Goal: Task Accomplishment & Management: Use online tool/utility

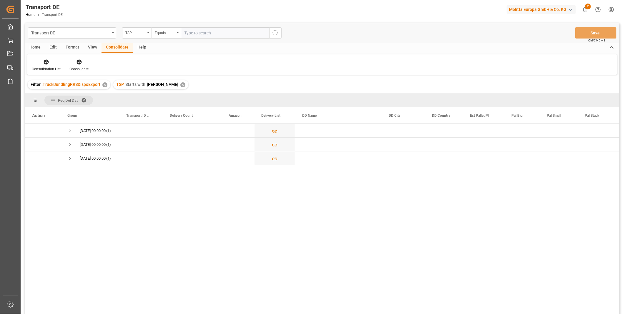
click at [180, 84] on div "✕" at bounding box center [182, 84] width 5 height 5
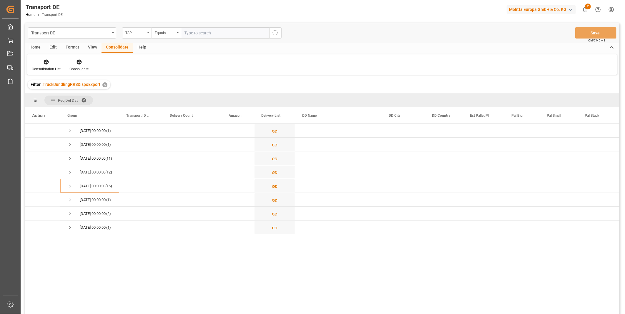
click at [139, 33] on div "TSP" at bounding box center [135, 32] width 20 height 7
type input "Route"
click at [142, 63] on div "Route" at bounding box center [166, 60] width 88 height 12
click at [171, 25] on div "Transport DE Route Equals Save Ctrl/CMD + S" at bounding box center [322, 32] width 594 height 19
click at [172, 32] on div "Equals" at bounding box center [165, 32] width 20 height 7
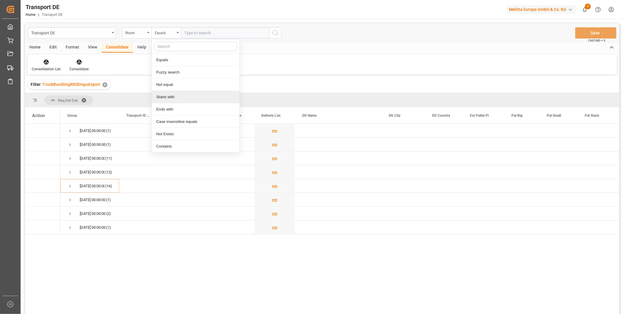
click at [177, 93] on div "Starts with" at bounding box center [196, 97] width 88 height 12
type input "FR"
click at [272, 34] on icon "search button" at bounding box center [275, 32] width 7 height 7
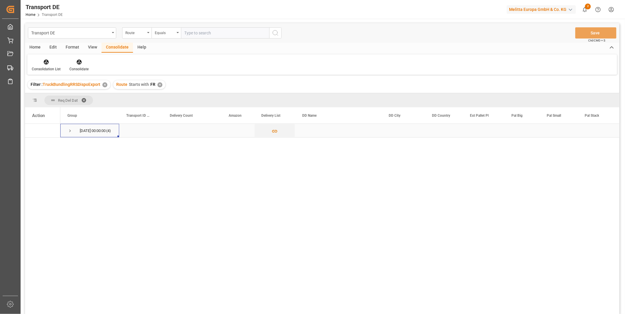
click at [67, 132] on span "Press SPACE to select this row." at bounding box center [69, 130] width 5 height 5
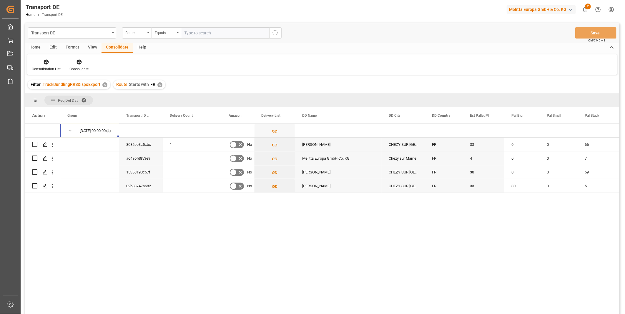
scroll to position [65, 0]
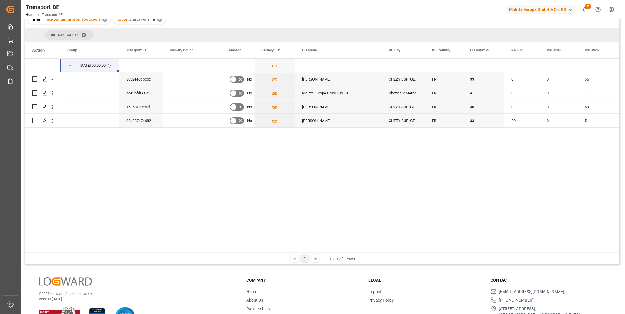
drag, startPoint x: 179, startPoint y: 253, endPoint x: 228, endPoint y: 248, distance: 49.7
click at [228, 248] on div "Req Del Dat Drag here to set column labels Action Group Transport ID Logward 1" at bounding box center [322, 146] width 594 height 237
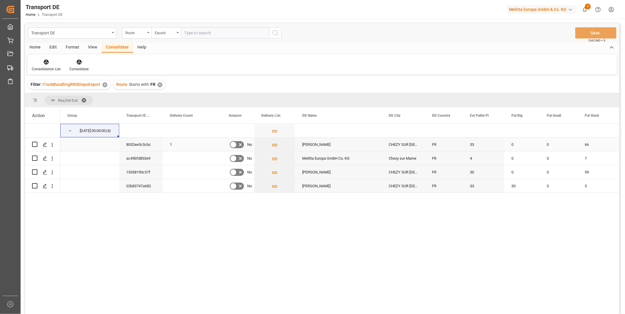
click at [34, 143] on input "Press Space to toggle row selection (unchecked)" at bounding box center [34, 144] width 5 height 5
checkbox input "true"
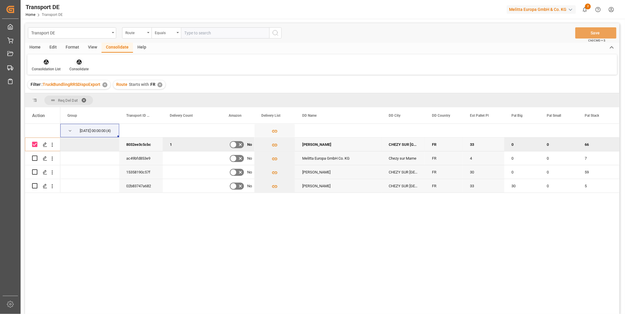
click at [80, 63] on icon at bounding box center [78, 62] width 5 height 5
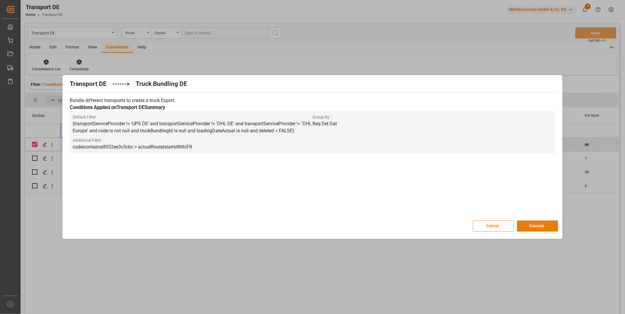
click at [535, 224] on button "Execute" at bounding box center [537, 226] width 41 height 11
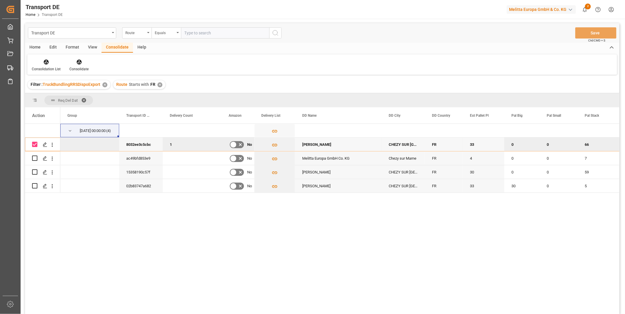
click at [35, 58] on div "Consolidation List Consolidate" at bounding box center [322, 64] width 590 height 20
click at [34, 157] on input "Press Space to toggle row selection (unchecked)" at bounding box center [34, 158] width 5 height 5
checkbox input "true"
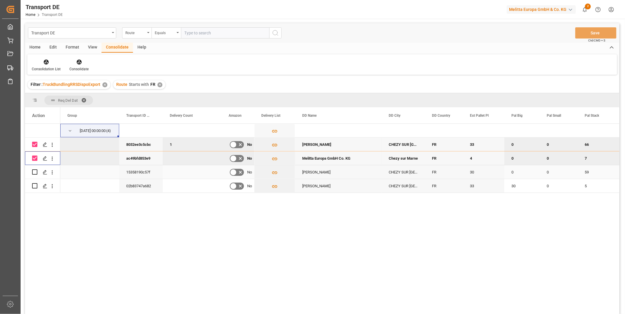
click at [34, 172] on input "Press Space to toggle row selection (unchecked)" at bounding box center [34, 171] width 5 height 5
checkbox input "true"
click at [35, 147] on input "Press Space to toggle row selection (checked)" at bounding box center [34, 144] width 5 height 5
checkbox input "false"
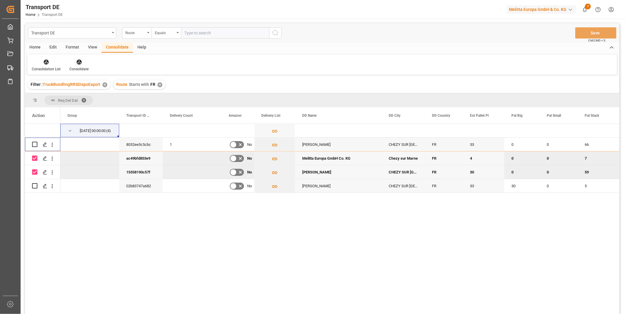
click at [76, 63] on icon at bounding box center [78, 62] width 5 height 5
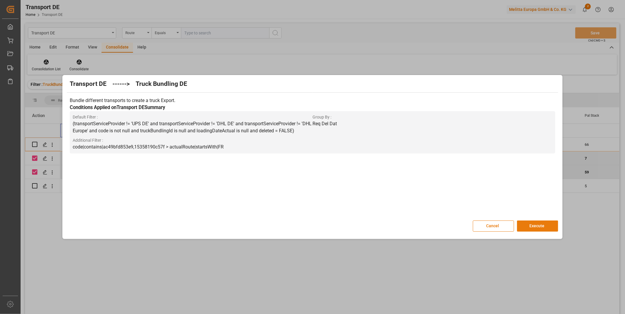
click at [536, 231] on button "Execute" at bounding box center [537, 226] width 41 height 11
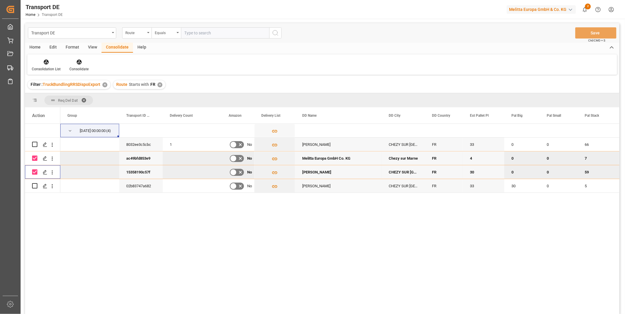
click at [34, 171] on input "Press Space to toggle row selection (checked)" at bounding box center [34, 171] width 5 height 5
checkbox input "false"
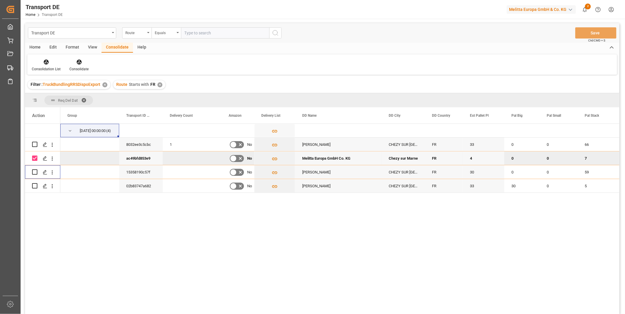
click at [35, 159] on input "Press Space to toggle row selection (checked)" at bounding box center [34, 158] width 5 height 5
checkbox input "false"
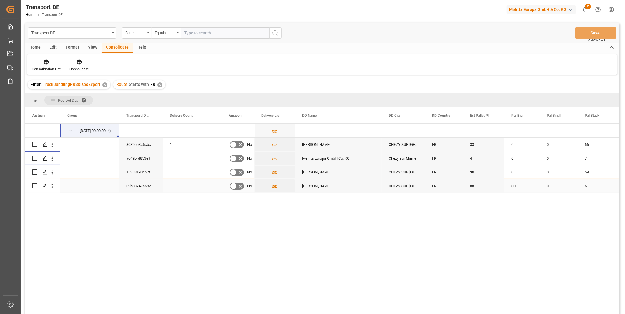
click at [33, 186] on input "Press Space to toggle row selection (unchecked)" at bounding box center [34, 185] width 5 height 5
checkbox input "true"
click at [80, 60] on icon at bounding box center [78, 62] width 5 height 5
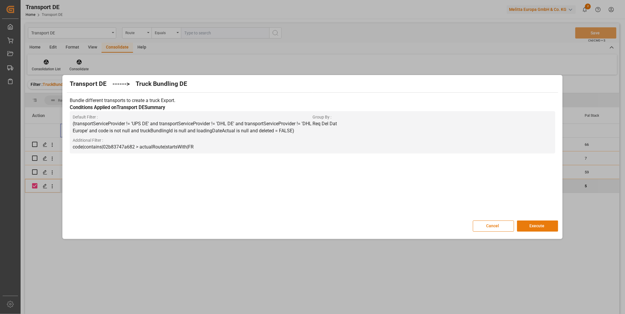
click at [539, 225] on button "Execute" at bounding box center [537, 226] width 41 height 11
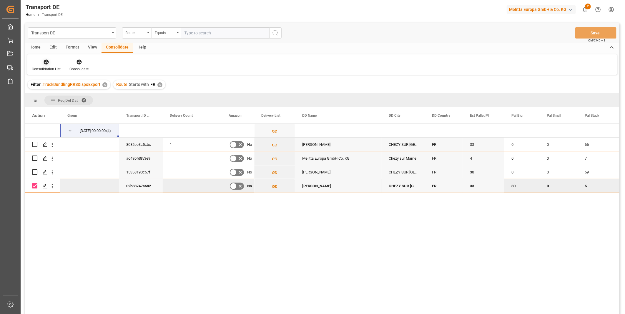
click at [52, 62] on div at bounding box center [46, 62] width 29 height 6
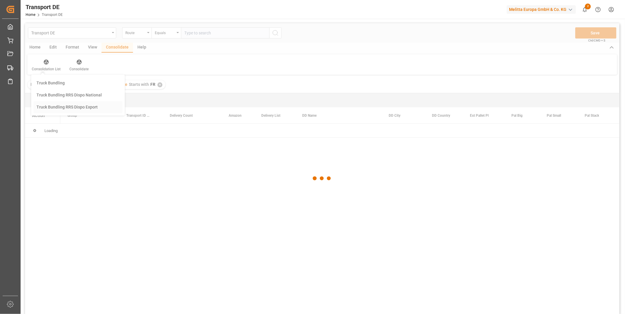
click at [66, 110] on div "Transport DE Route Equals Save Ctrl/CMD + S Home Edit Format View Consolidate H…" at bounding box center [322, 176] width 594 height 307
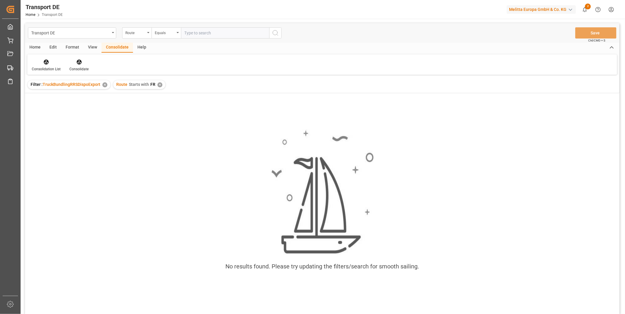
drag, startPoint x: 108, startPoint y: 182, endPoint x: 116, endPoint y: 189, distance: 11.0
click at [108, 182] on div "No results found. Please try updating the filters/search for smooth sailing." at bounding box center [322, 203] width 594 height 157
click at [157, 84] on div "✕" at bounding box center [159, 84] width 5 height 5
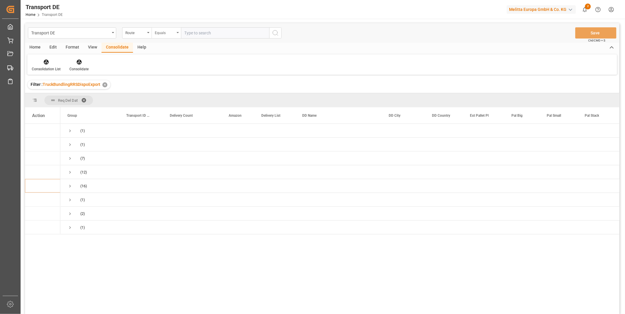
click at [169, 31] on div "Equals" at bounding box center [165, 32] width 20 height 7
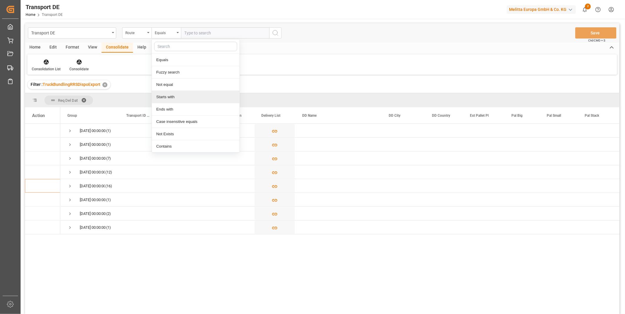
click at [163, 98] on div "Starts with" at bounding box center [196, 97] width 88 height 12
type input "AT"
click at [274, 31] on circle "search button" at bounding box center [275, 32] width 5 height 5
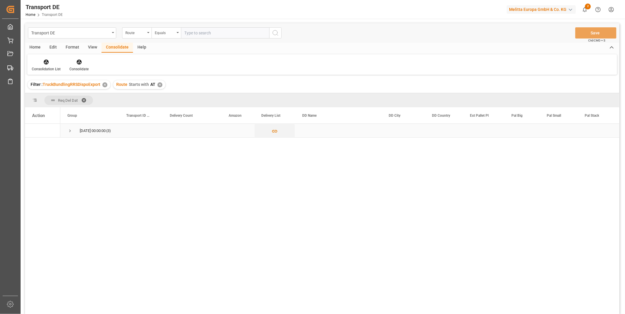
click at [69, 132] on span "Press SPACE to select this row." at bounding box center [69, 130] width 5 height 5
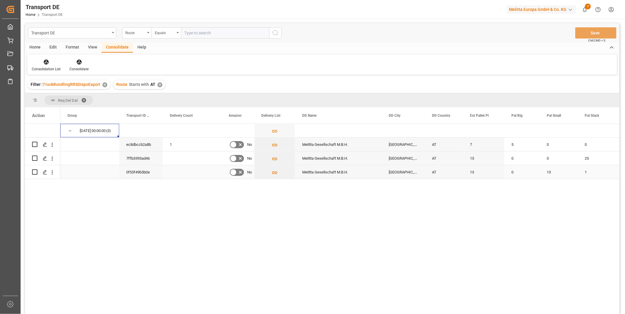
click at [33, 174] on input "Press Space to toggle row selection (unchecked)" at bounding box center [34, 171] width 5 height 5
checkbox input "true"
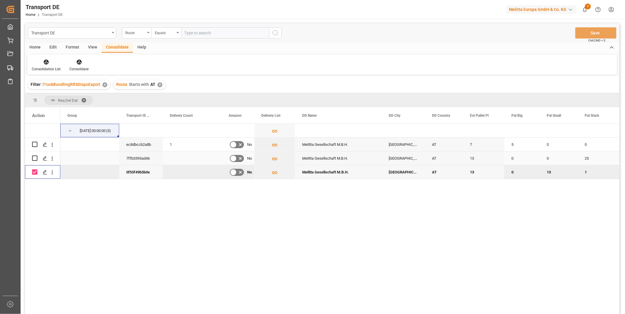
click at [36, 158] on input "Press Space to toggle row selection (unchecked)" at bounding box center [34, 158] width 5 height 5
checkbox input "true"
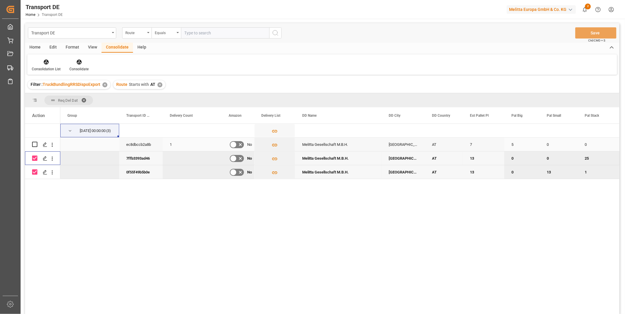
click at [36, 145] on input "Press Space to toggle row selection (unchecked)" at bounding box center [34, 144] width 5 height 5
checkbox input "true"
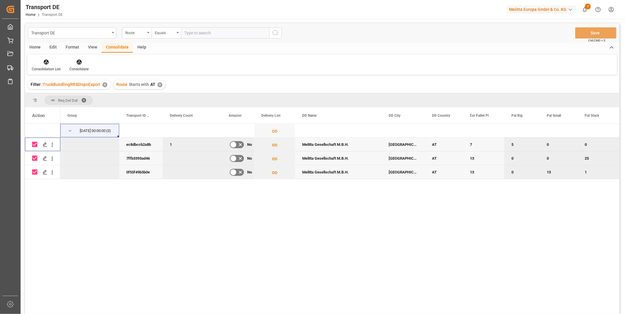
click at [80, 64] on icon at bounding box center [79, 62] width 6 height 6
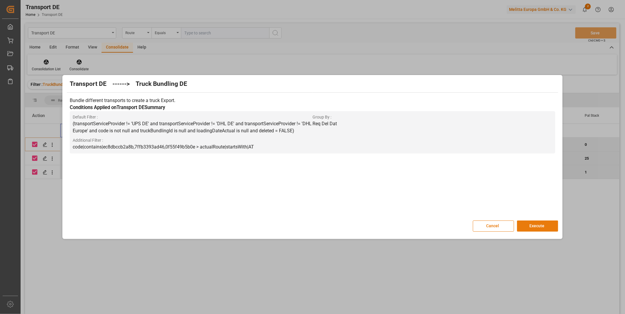
click at [536, 227] on button "Execute" at bounding box center [537, 226] width 41 height 11
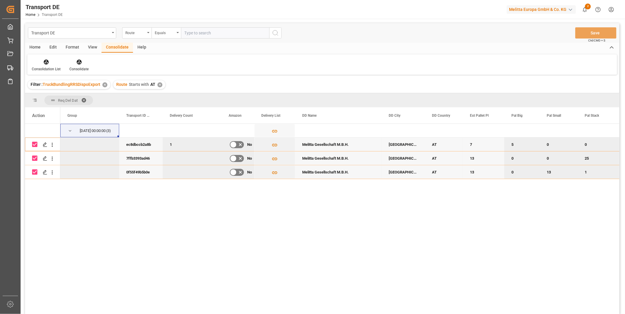
click at [49, 57] on div "Consolidation List Consolidate" at bounding box center [322, 64] width 590 height 20
click at [49, 58] on div "Consolidation List Consolidate" at bounding box center [322, 64] width 590 height 20
click at [49, 61] on icon at bounding box center [46, 62] width 6 height 6
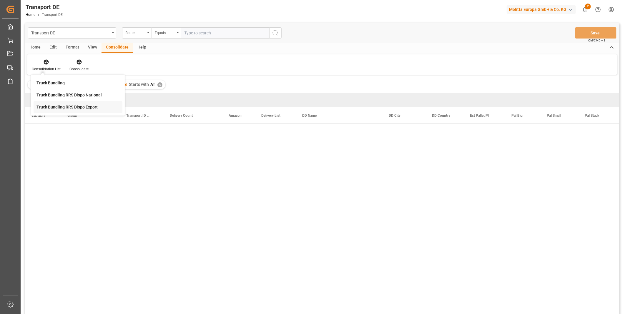
click at [57, 106] on div "Transport DE Route Equals Save Ctrl/CMD + S Home Edit Format View Consolidate H…" at bounding box center [322, 176] width 594 height 307
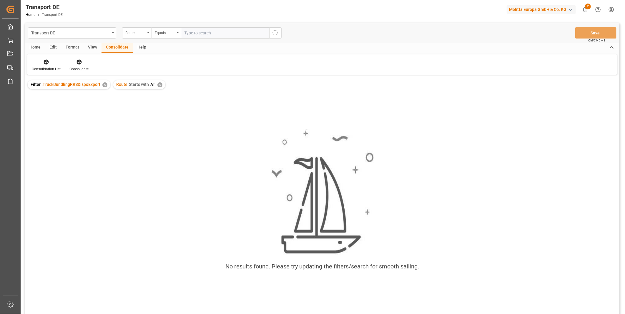
click at [163, 87] on div "Route Starts with AT ✕" at bounding box center [139, 84] width 52 height 9
click at [160, 84] on div "✕" at bounding box center [159, 84] width 5 height 5
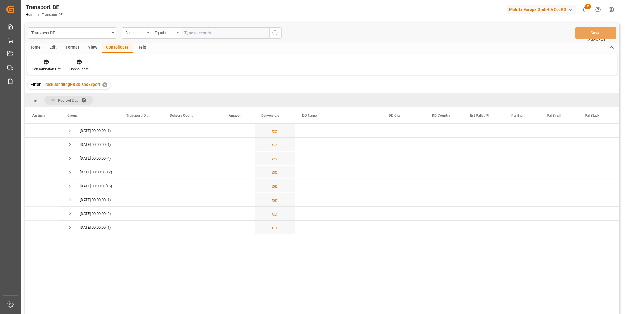
click at [175, 32] on div "Equals" at bounding box center [166, 32] width 29 height 11
click at [168, 97] on div "Starts with" at bounding box center [196, 97] width 88 height 12
type input "SE"
click at [277, 33] on circle "search button" at bounding box center [275, 32] width 5 height 5
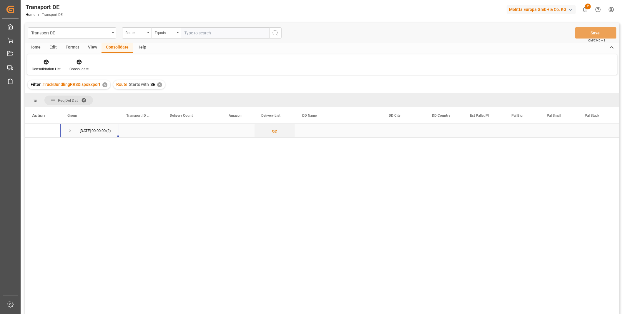
click at [69, 130] on span "Press SPACE to select this row." at bounding box center [69, 130] width 5 height 5
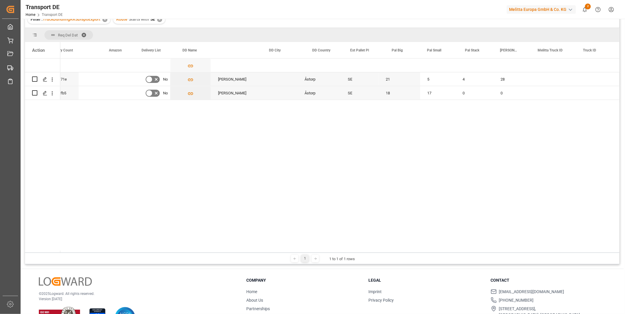
scroll to position [0, 120]
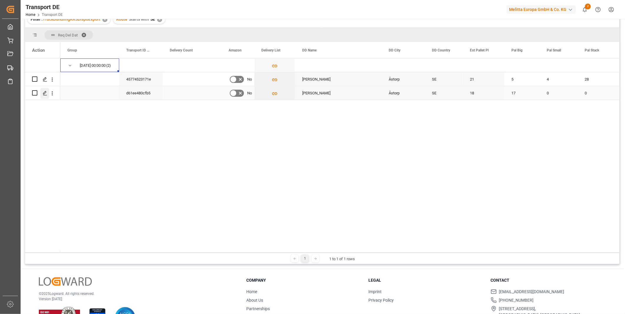
click at [48, 92] on div "Press SPACE to select this row." at bounding box center [44, 93] width 9 height 11
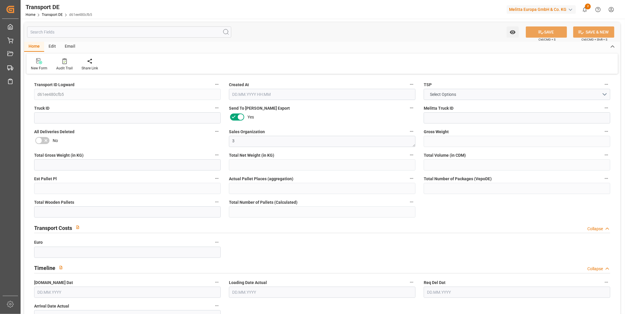
type input "1904.388"
type input "1408.74"
type input "989.826"
type input "17782.96"
type input "18"
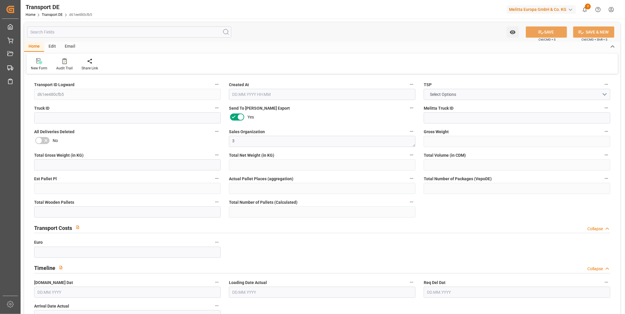
type input "0"
type input "19"
type input "16"
type input "0"
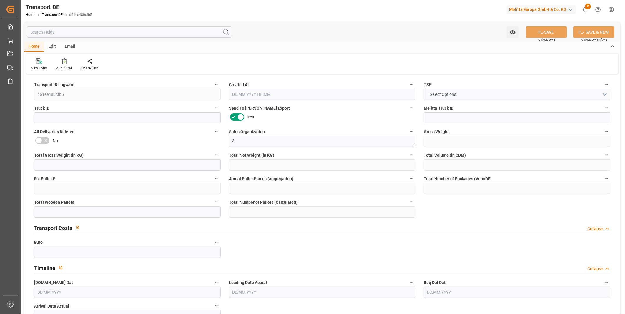
type input "26"
type input "0"
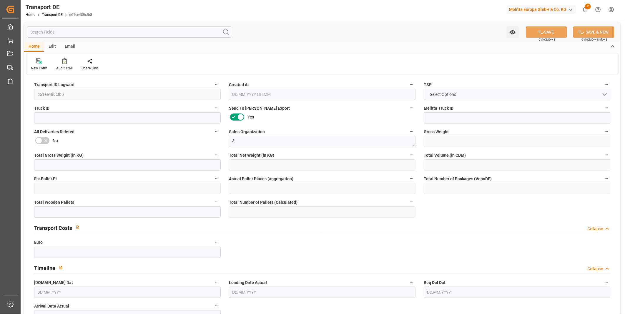
type input "0"
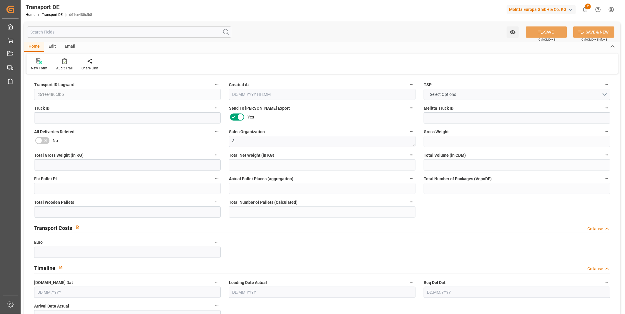
type input "0"
type input "17"
type input "0"
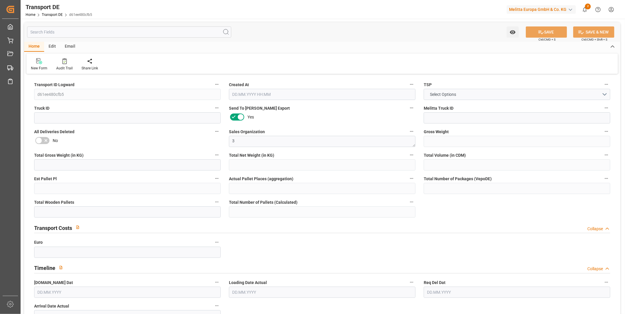
type input "0"
type input "11.08.2025 10:21"
type input "13.08.2025"
type input "15.08.2025"
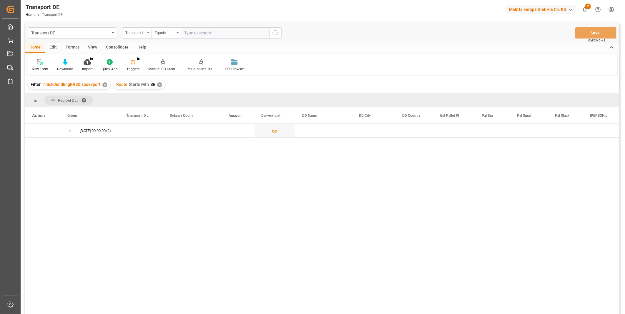
click at [115, 47] on div "Consolidate" at bounding box center [117, 48] width 31 height 10
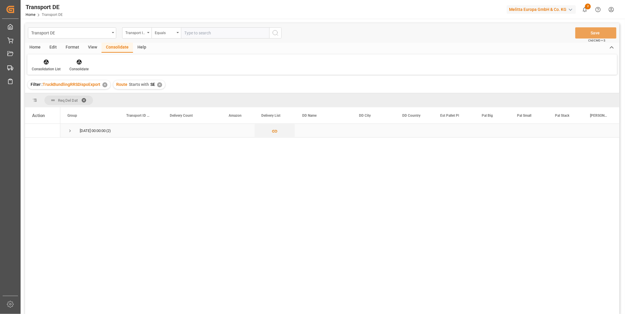
click at [74, 130] on span "15.08.2025 00:00:00 (2)" at bounding box center [89, 130] width 45 height 13
click at [72, 130] on span "Press SPACE to select this row." at bounding box center [69, 130] width 5 height 5
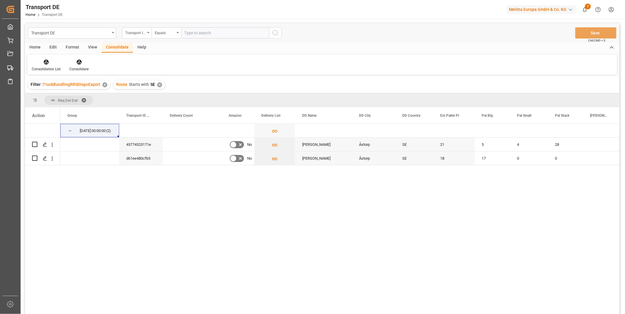
click at [157, 85] on div "✕" at bounding box center [159, 84] width 5 height 5
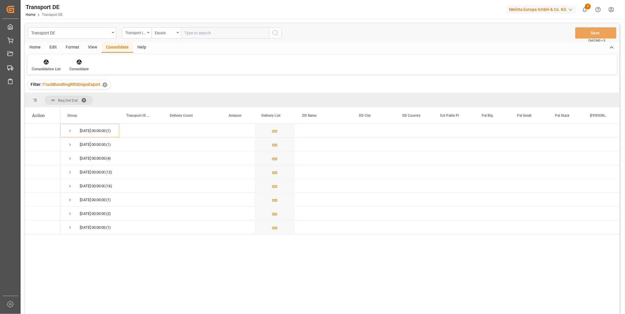
click at [141, 25] on div "Transport DE Transport ID Logward Equals Save Ctrl/CMD + S" at bounding box center [322, 32] width 594 height 19
click at [139, 30] on div "Transport ID Logward" at bounding box center [135, 32] width 20 height 7
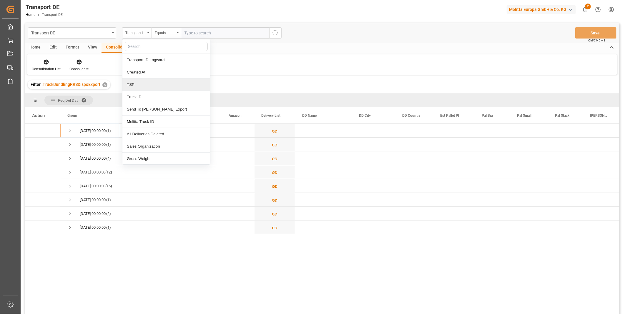
click at [146, 87] on div "TSP" at bounding box center [166, 85] width 88 height 12
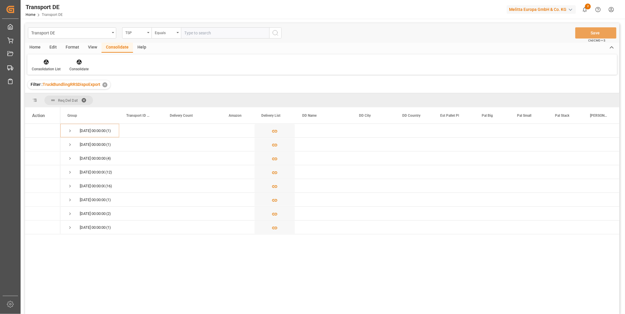
click at [170, 26] on div "Transport DE TSP Equals Save Ctrl/CMD + S" at bounding box center [322, 32] width 594 height 19
click at [169, 29] on div "Equals" at bounding box center [165, 32] width 20 height 7
click at [176, 97] on div "Starts with" at bounding box center [196, 97] width 88 height 12
type input "Van R"
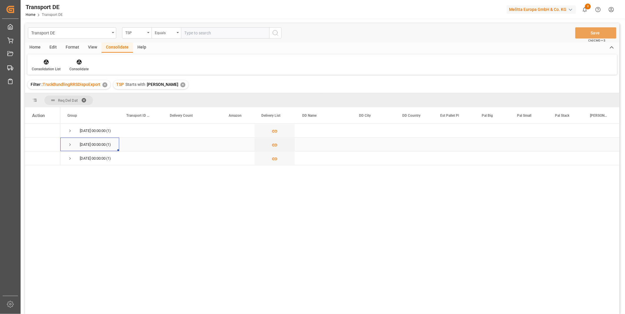
click at [68, 149] on span "Press SPACE to select this row." at bounding box center [69, 145] width 5 height 14
click at [180, 86] on div "✕" at bounding box center [182, 84] width 5 height 5
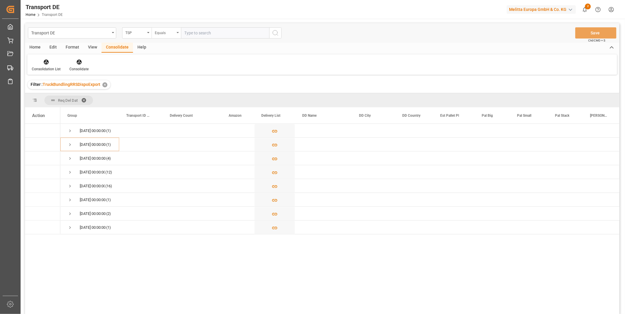
click at [170, 34] on div "Equals" at bounding box center [165, 32] width 20 height 7
click at [166, 98] on div "Starts with" at bounding box center [196, 97] width 88 height 12
type input "Magetra"
click at [280, 34] on button "search button" at bounding box center [275, 32] width 12 height 11
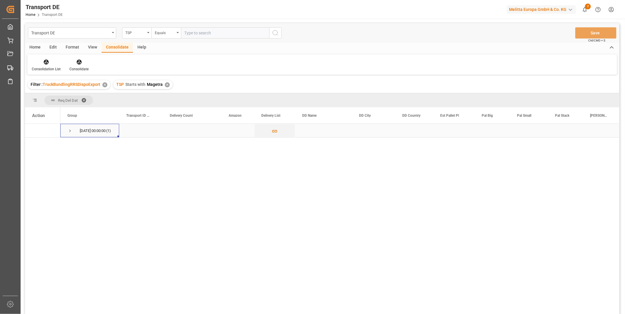
drag, startPoint x: 64, startPoint y: 133, endPoint x: 65, endPoint y: 136, distance: 3.4
click at [64, 136] on div "14.08.2025 00:00:00 (1)" at bounding box center [89, 131] width 59 height 14
click at [71, 132] on span "Press SPACE to select this row." at bounding box center [69, 130] width 5 height 5
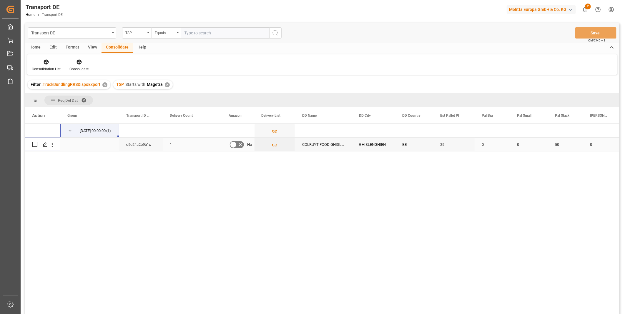
click at [33, 146] on input "Press Space to toggle row selection (unchecked)" at bounding box center [34, 144] width 5 height 5
checkbox input "true"
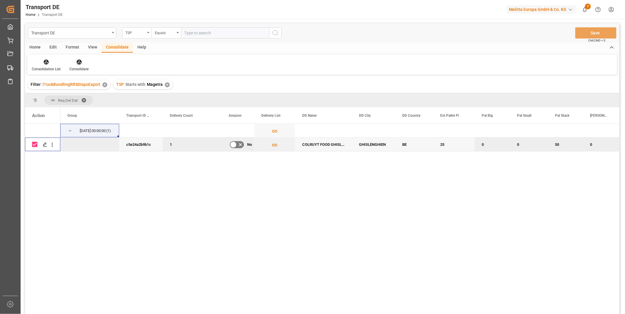
click at [84, 62] on div at bounding box center [78, 62] width 19 height 6
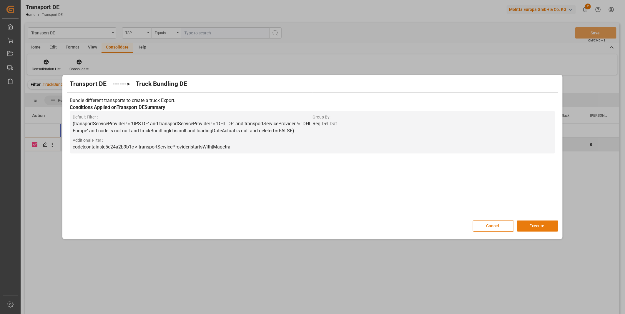
click at [548, 223] on button "Execute" at bounding box center [537, 226] width 41 height 11
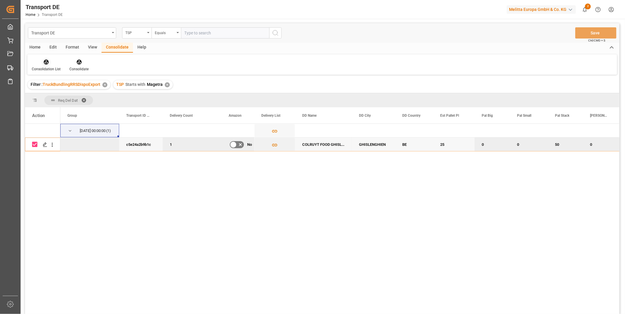
click at [49, 60] on div at bounding box center [46, 62] width 29 height 6
click at [66, 106] on div "Truck Bundling RRS Dispo Export" at bounding box center [66, 107] width 61 height 6
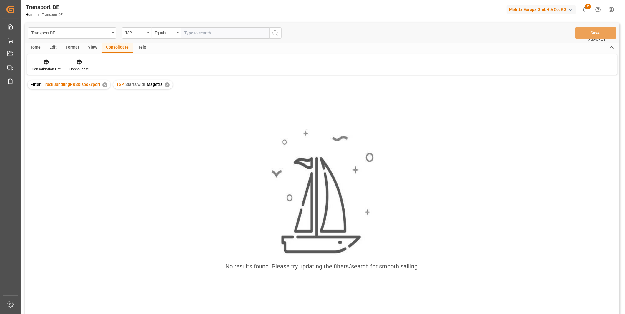
click at [165, 86] on div "✕" at bounding box center [167, 84] width 5 height 5
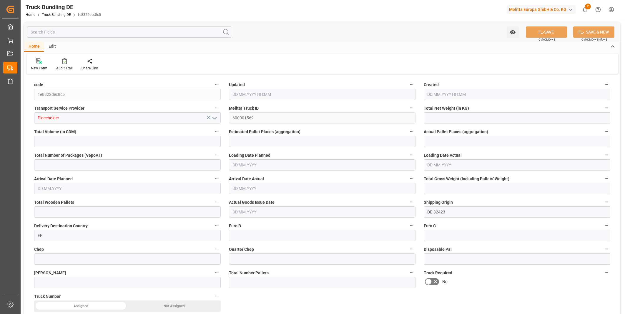
type input "5525.532"
type input "54780.7"
type input "34"
type input "0"
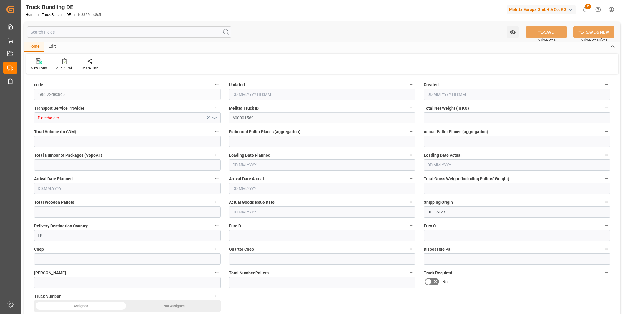
type input "9003"
type input "66"
type input "0"
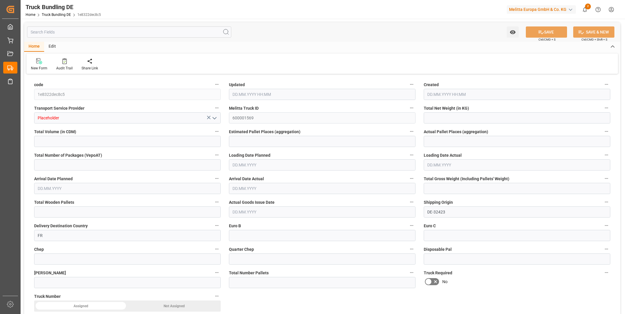
type input "0"
type input "11.08.2025 10:33"
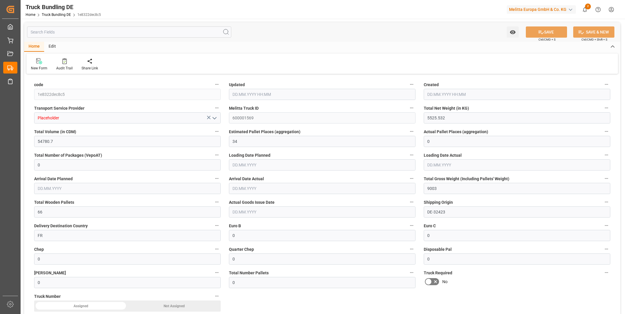
type input "11.08.2025 10:33"
type input "12.08.2025"
type input "14.08.2025"
type input "11.08.2025"
